Goal: Communication & Community: Answer question/provide support

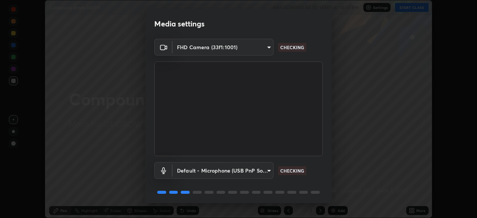
scroll to position [26, 0]
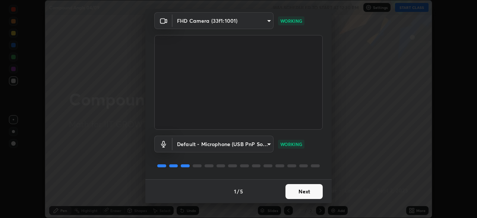
click at [295, 192] on button "Next" at bounding box center [304, 191] width 37 height 15
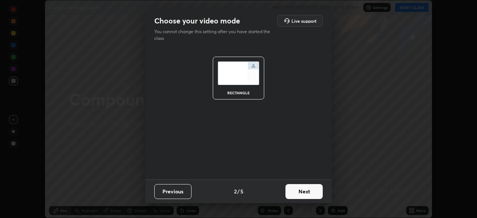
scroll to position [0, 0]
click at [298, 191] on button "Next" at bounding box center [304, 191] width 37 height 15
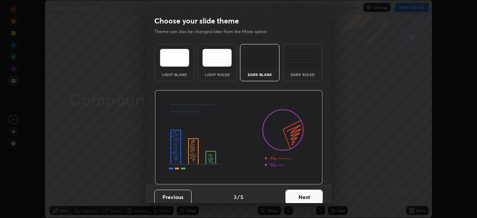
click at [298, 195] on button "Next" at bounding box center [304, 197] width 37 height 15
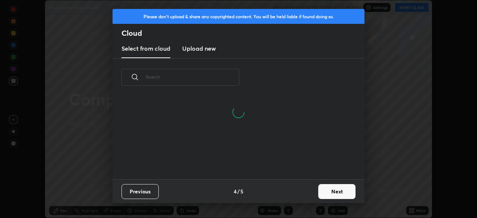
click at [323, 190] on button "Next" at bounding box center [336, 191] width 37 height 15
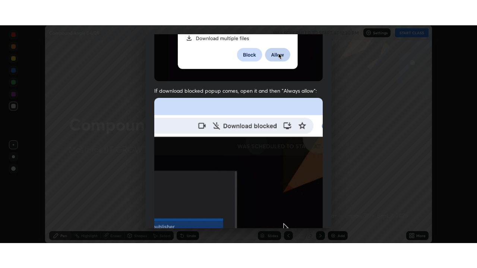
scroll to position [179, 0]
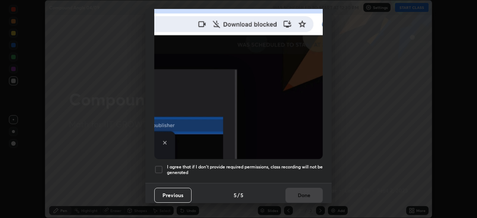
click at [256, 165] on h5 "I agree that if I don't provide required permissions, class recording will not …" at bounding box center [245, 170] width 156 height 12
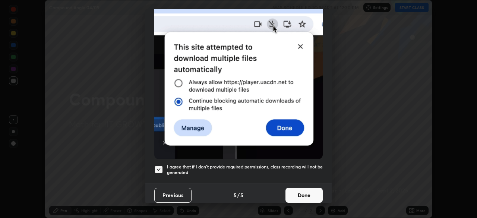
click at [296, 192] on button "Done" at bounding box center [304, 195] width 37 height 15
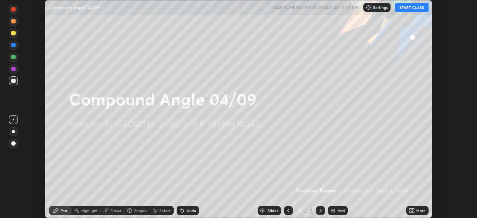
click at [405, 7] on button "START CLASS" at bounding box center [412, 7] width 34 height 9
click at [339, 210] on div "Add" at bounding box center [341, 211] width 7 height 4
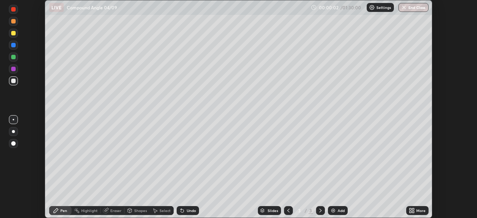
click at [414, 211] on icon at bounding box center [413, 212] width 2 height 2
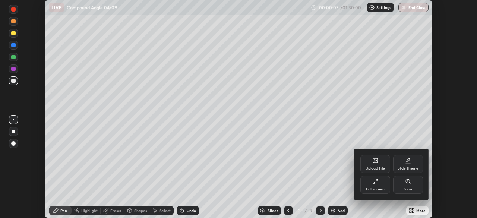
click at [375, 184] on icon at bounding box center [373, 182] width 1 height 1
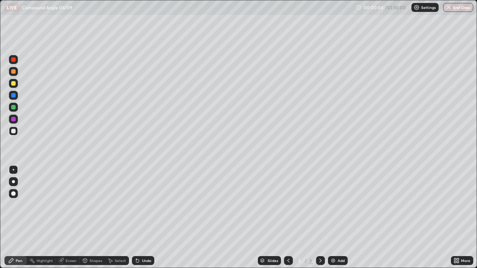
scroll to position [268, 477]
click at [15, 83] on div at bounding box center [13, 83] width 4 height 4
click at [14, 108] on div at bounding box center [13, 107] width 4 height 4
click at [15, 119] on div at bounding box center [13, 119] width 4 height 4
click at [14, 108] on div at bounding box center [13, 107] width 4 height 4
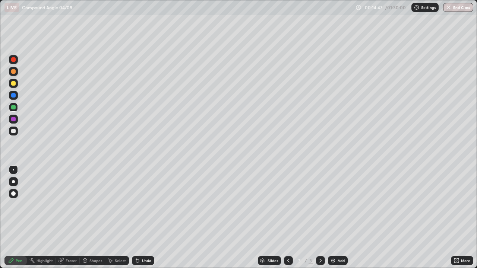
click at [14, 131] on div at bounding box center [13, 131] width 4 height 4
click at [14, 109] on div at bounding box center [13, 107] width 4 height 4
click at [337, 218] on div "Add" at bounding box center [338, 261] width 20 height 9
click at [150, 218] on div "Undo" at bounding box center [146, 261] width 9 height 4
click at [287, 218] on icon at bounding box center [289, 261] width 6 height 6
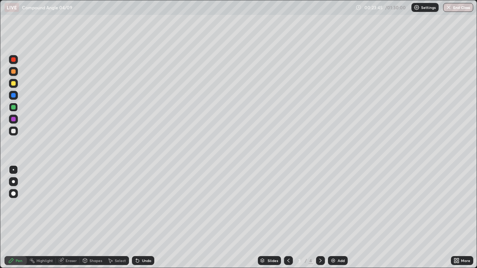
click at [13, 61] on div at bounding box center [13, 59] width 4 height 4
click at [319, 218] on icon at bounding box center [321, 261] width 6 height 6
click at [338, 218] on div "Add" at bounding box center [341, 261] width 7 height 4
click at [13, 108] on div at bounding box center [13, 107] width 4 height 4
click at [15, 97] on div at bounding box center [13, 95] width 4 height 4
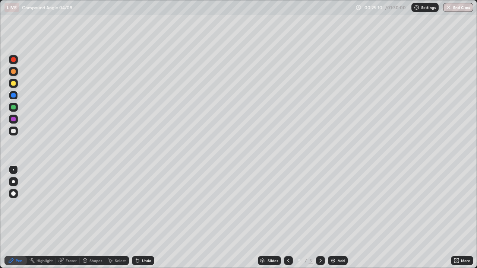
click at [13, 108] on div at bounding box center [13, 107] width 4 height 4
click at [15, 131] on div at bounding box center [13, 131] width 4 height 4
click at [339, 218] on div "Add" at bounding box center [341, 261] width 7 height 4
click at [15, 119] on div at bounding box center [13, 119] width 4 height 4
click at [14, 131] on div at bounding box center [13, 131] width 4 height 4
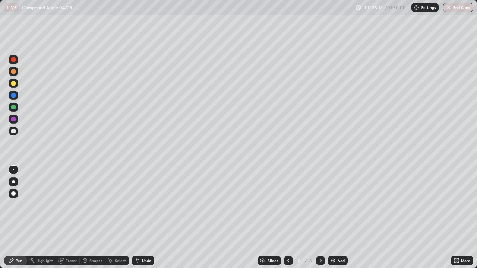
click at [14, 94] on div at bounding box center [13, 95] width 4 height 4
click at [15, 131] on div at bounding box center [13, 131] width 4 height 4
click at [72, 218] on div "Eraser" at bounding box center [71, 261] width 11 height 4
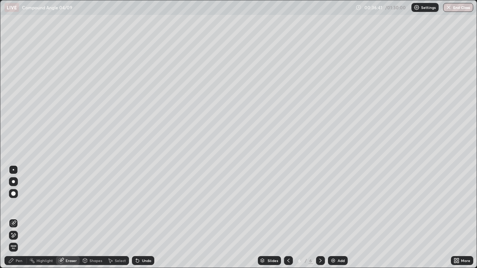
click at [23, 218] on div "Pen" at bounding box center [15, 261] width 22 height 9
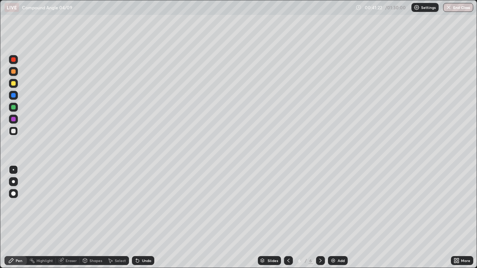
click at [338, 218] on div "Add" at bounding box center [341, 261] width 7 height 4
click at [14, 84] on div at bounding box center [13, 83] width 4 height 4
click at [338, 218] on div "Add" at bounding box center [341, 261] width 7 height 4
click at [15, 108] on div at bounding box center [13, 107] width 4 height 4
click at [15, 131] on div at bounding box center [13, 131] width 4 height 4
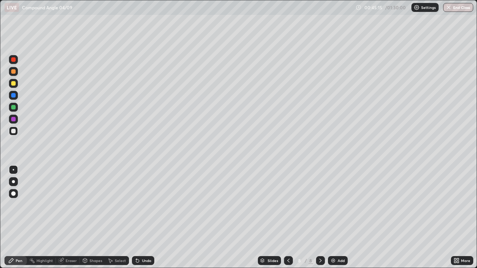
click at [15, 97] on div at bounding box center [13, 95] width 4 height 4
click at [13, 130] on div at bounding box center [13, 131] width 4 height 4
click at [338, 218] on div "Add" at bounding box center [341, 261] width 7 height 4
click at [14, 107] on div at bounding box center [13, 107] width 4 height 4
click at [13, 131] on div at bounding box center [13, 131] width 4 height 4
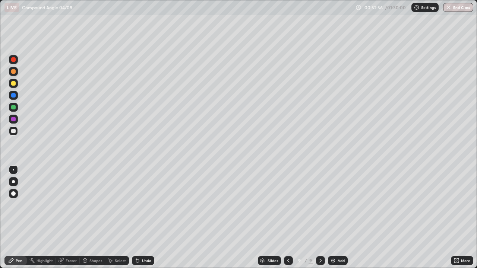
click at [148, 218] on div "Undo" at bounding box center [146, 261] width 9 height 4
click at [14, 120] on div at bounding box center [13, 119] width 4 height 4
click at [13, 132] on div at bounding box center [13, 131] width 4 height 4
click at [14, 108] on div at bounding box center [13, 107] width 4 height 4
click at [336, 218] on div "Add" at bounding box center [338, 261] width 20 height 9
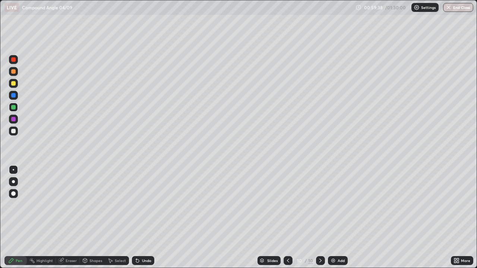
click at [14, 132] on div at bounding box center [13, 131] width 4 height 4
click at [340, 218] on div "Add" at bounding box center [341, 261] width 7 height 4
click at [14, 84] on div at bounding box center [13, 83] width 4 height 4
click at [13, 107] on div at bounding box center [13, 107] width 4 height 4
click at [70, 218] on div "Eraser" at bounding box center [68, 261] width 24 height 9
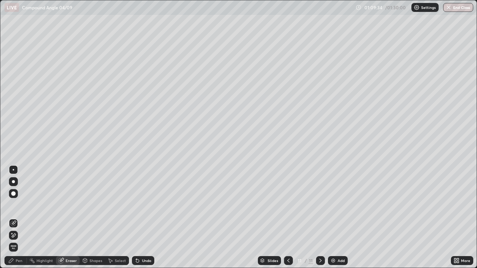
click at [20, 218] on div "Pen" at bounding box center [19, 261] width 7 height 4
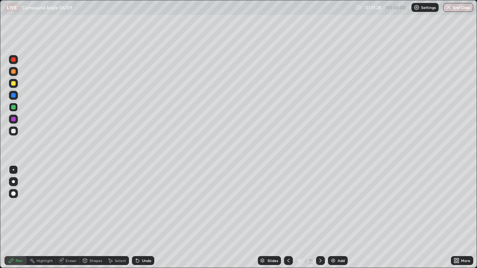
click at [13, 84] on div at bounding box center [13, 83] width 4 height 4
click at [13, 132] on div at bounding box center [13, 131] width 4 height 4
click at [148, 218] on div "Undo" at bounding box center [143, 261] width 22 height 9
click at [12, 120] on div at bounding box center [13, 119] width 4 height 4
click at [151, 218] on div "Undo" at bounding box center [143, 261] width 22 height 9
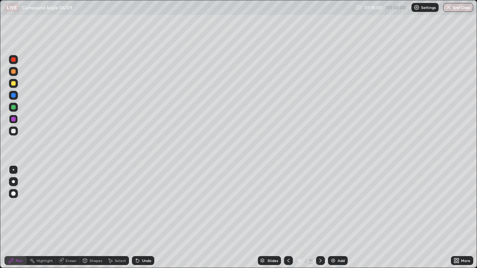
click at [341, 218] on div "Add" at bounding box center [341, 261] width 7 height 4
click at [14, 84] on div at bounding box center [13, 83] width 4 height 4
click at [14, 107] on div at bounding box center [13, 107] width 4 height 4
click at [148, 218] on div "Undo" at bounding box center [146, 261] width 9 height 4
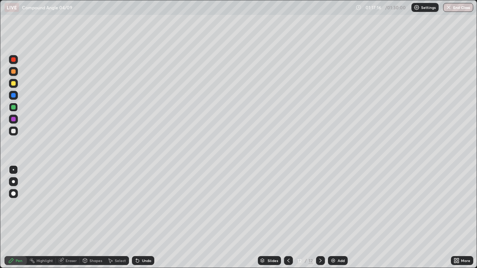
click at [147, 218] on div "Undo" at bounding box center [146, 261] width 9 height 4
click at [17, 81] on div at bounding box center [13, 83] width 9 height 9
click at [15, 128] on div at bounding box center [13, 131] width 9 height 9
click at [146, 218] on div "Undo" at bounding box center [146, 261] width 9 height 4
click at [147, 218] on div "Undo" at bounding box center [146, 261] width 9 height 4
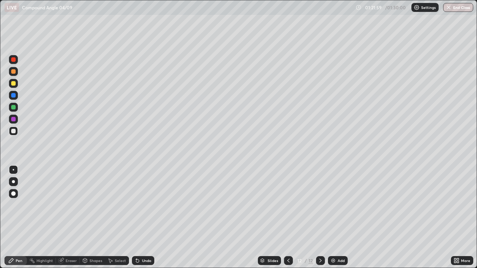
click at [143, 218] on div "Undo" at bounding box center [146, 261] width 9 height 4
click at [73, 218] on div "Eraser" at bounding box center [71, 261] width 11 height 4
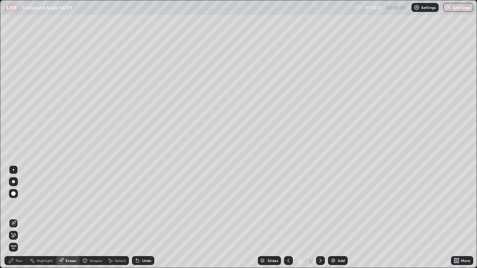
click at [23, 218] on div "Pen" at bounding box center [15, 261] width 22 height 9
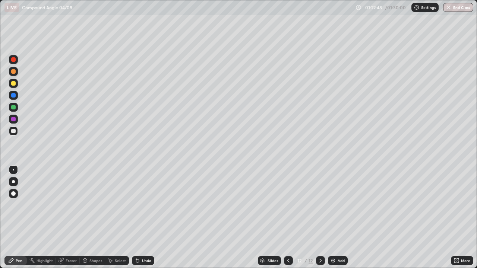
click at [72, 218] on div "Eraser" at bounding box center [71, 261] width 11 height 4
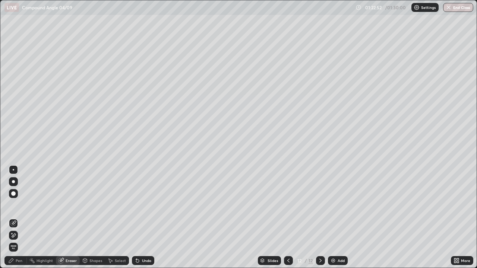
click at [18, 218] on div "Pen" at bounding box center [19, 261] width 7 height 4
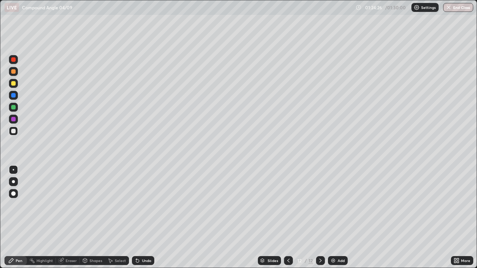
click at [340, 218] on div "Add" at bounding box center [341, 261] width 7 height 4
click at [14, 107] on div at bounding box center [13, 107] width 4 height 4
click at [466, 9] on button "End Class" at bounding box center [458, 7] width 29 height 9
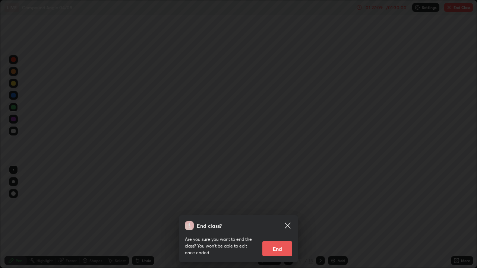
click at [279, 218] on button "End" at bounding box center [277, 249] width 30 height 15
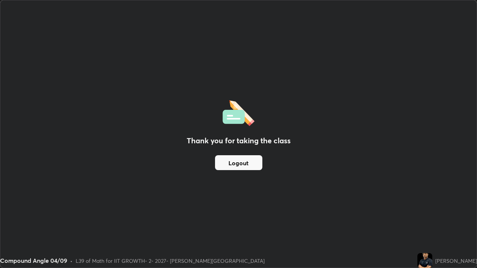
click at [245, 162] on button "Logout" at bounding box center [238, 162] width 47 height 15
